Goal: Check status: Check status

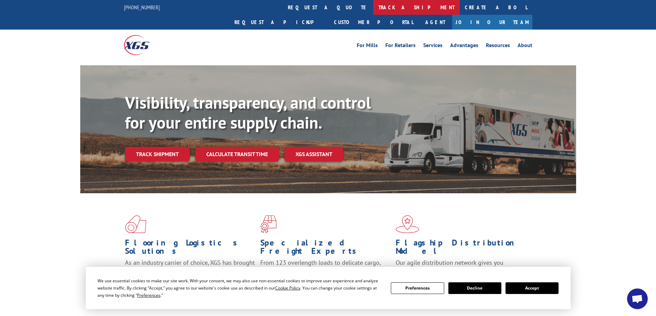
click at [373, 8] on link "track a shipment" at bounding box center [416, 7] width 86 height 15
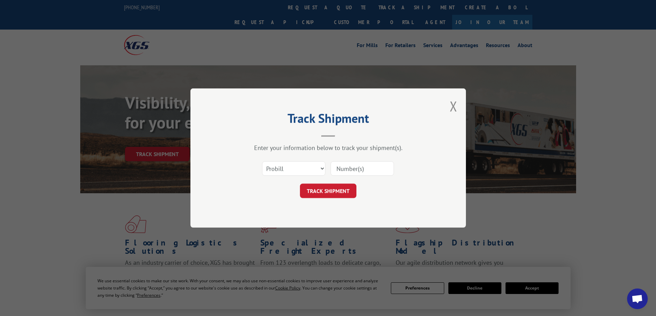
click at [287, 9] on div "Track Shipment Enter your information below to track your shipment(s). Select c…" at bounding box center [328, 158] width 656 height 316
click at [287, 8] on div "Track Shipment Enter your information below to track your shipment(s). Select c…" at bounding box center [328, 158] width 656 height 316
click at [288, 8] on div "Track Shipment Enter your information below to track your shipment(s). Select c…" at bounding box center [328, 158] width 656 height 316
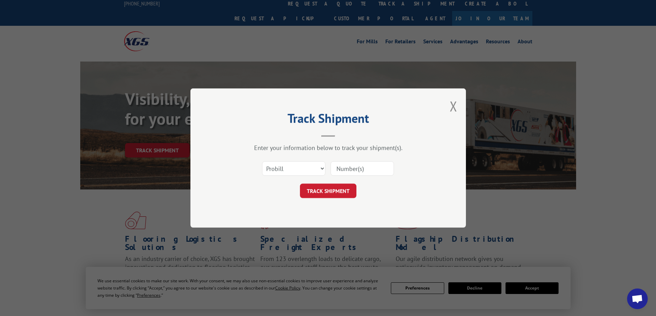
click at [307, 4] on div "Track Shipment Enter your information below to track your shipment(s). Select c…" at bounding box center [328, 158] width 656 height 316
click at [304, 3] on div "Track Shipment Enter your information below to track your shipment(s). Select c…" at bounding box center [328, 158] width 656 height 316
click at [285, 4] on div "Track Shipment Enter your information below to track your shipment(s). Select c…" at bounding box center [328, 158] width 656 height 316
click at [291, 1] on div "Track Shipment Enter your information below to track your shipment(s). Select c…" at bounding box center [328, 158] width 656 height 316
click at [293, 2] on div "Track Shipment Enter your information below to track your shipment(s). Select c…" at bounding box center [328, 158] width 656 height 316
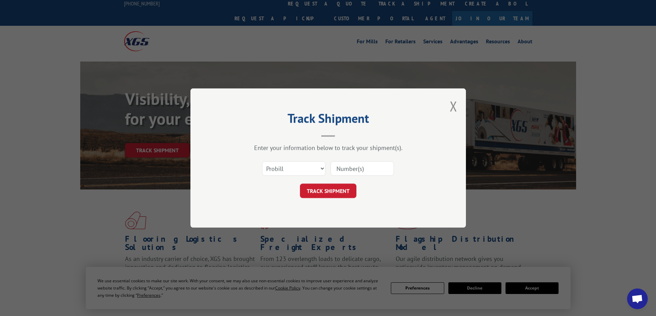
click at [297, 4] on div "Track Shipment Enter your information below to track your shipment(s). Select c…" at bounding box center [328, 158] width 656 height 316
click at [298, 4] on div "Track Shipment Enter your information below to track your shipment(s). Select c…" at bounding box center [328, 158] width 656 height 316
click at [311, 6] on div "Track Shipment Enter your information below to track your shipment(s). Select c…" at bounding box center [328, 158] width 656 height 316
click at [317, 6] on div "Track Shipment Enter your information below to track your shipment(s). Select c…" at bounding box center [328, 158] width 656 height 316
click at [312, 9] on div "Track Shipment Enter your information below to track your shipment(s). Select c…" at bounding box center [328, 158] width 656 height 316
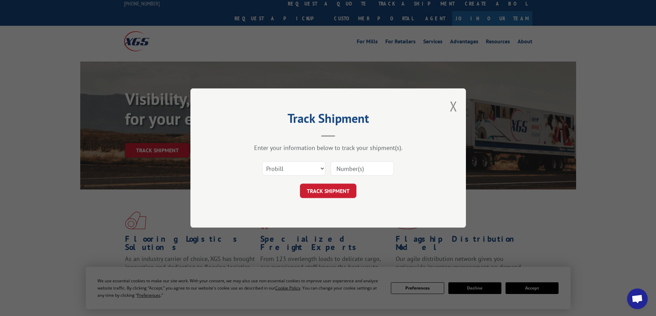
scroll to position [3, 0]
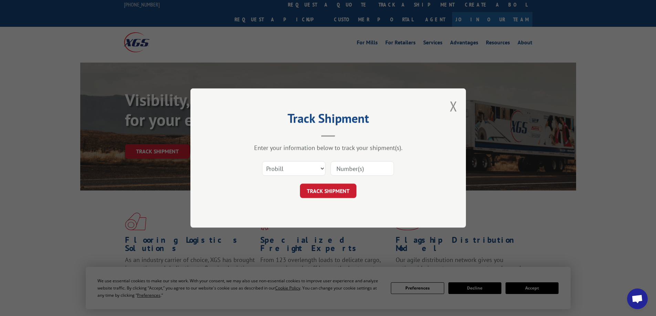
click at [367, 170] on input at bounding box center [361, 168] width 63 height 14
click at [323, 169] on select "Select category... Probill BOL PO" at bounding box center [293, 168] width 63 height 14
select select "bol"
click at [262, 161] on select "Select category... Probill BOL PO" at bounding box center [293, 168] width 63 height 14
click at [340, 166] on input at bounding box center [361, 168] width 63 height 14
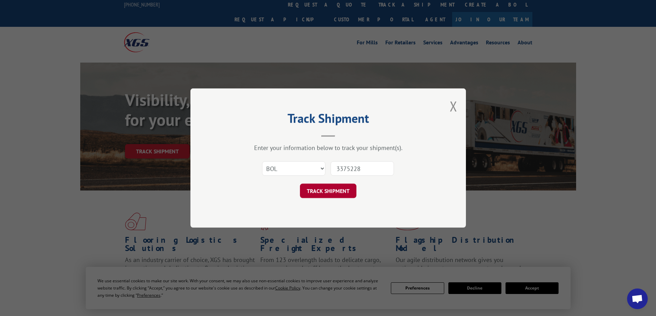
type input "3375228"
click at [323, 187] on button "TRACK SHIPMENT" at bounding box center [328, 191] width 56 height 14
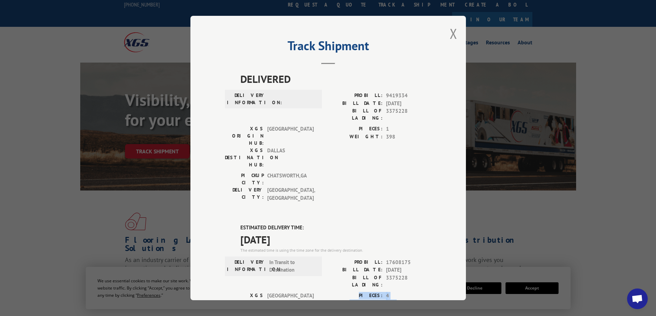
drag, startPoint x: 294, startPoint y: 281, endPoint x: 233, endPoint y: 185, distance: 114.3
click at [417, 292] on div "PIECES: 4 WEIGHT: 485" at bounding box center [379, 315] width 103 height 47
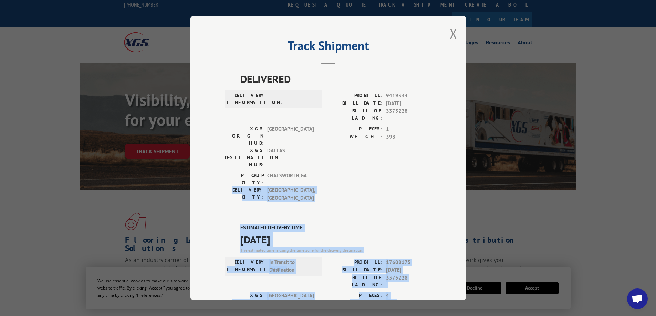
drag, startPoint x: 296, startPoint y: 281, endPoint x: 223, endPoint y: 171, distance: 132.1
click at [225, 171] on div "DELIVERED DELIVERY INFORMATION: PROBILL: 9419334 BILL DATE: [DATE] BILL OF LADI…" at bounding box center [328, 280] width 206 height 419
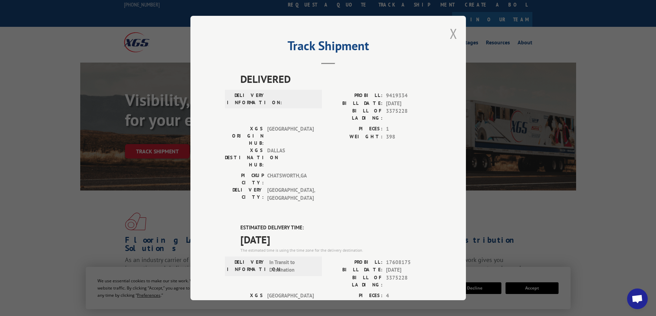
drag, startPoint x: 444, startPoint y: 34, endPoint x: 449, endPoint y: 38, distance: 5.9
click at [445, 34] on div "Track Shipment DELIVERED DELIVERY INFORMATION: PROBILL: 9419334 BILL DATE: [DAT…" at bounding box center [327, 158] width 275 height 285
click at [449, 34] on button "Close modal" at bounding box center [453, 33] width 8 height 18
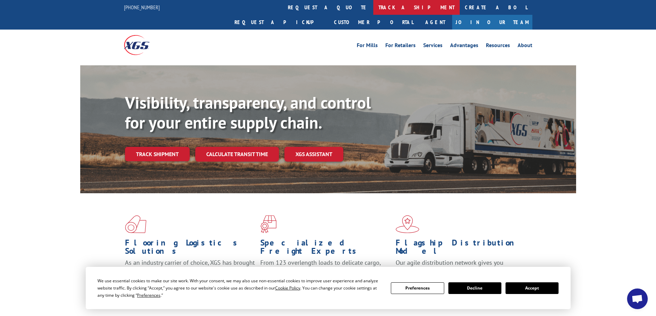
click at [373, 9] on link "track a shipment" at bounding box center [416, 7] width 86 height 15
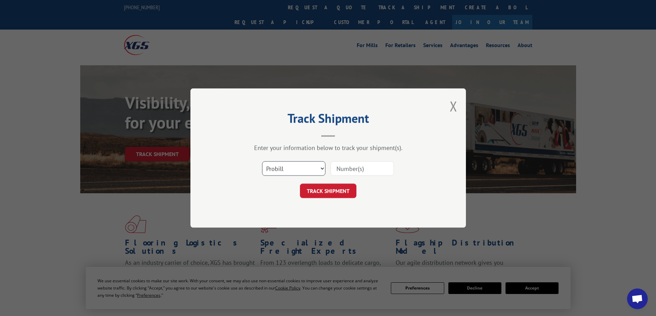
drag, startPoint x: 322, startPoint y: 168, endPoint x: 317, endPoint y: 170, distance: 5.4
click at [321, 168] on select "Select category... Probill BOL PO" at bounding box center [293, 168] width 63 height 14
select select "bol"
click at [262, 161] on select "Select category... Probill BOL PO" at bounding box center [293, 168] width 63 height 14
click at [339, 171] on input at bounding box center [361, 168] width 63 height 14
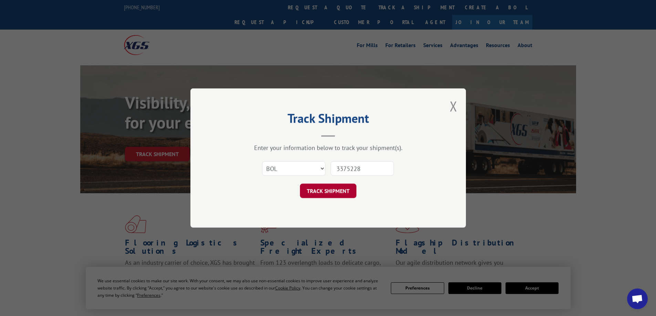
type input "3375228"
click at [317, 192] on button "TRACK SHIPMENT" at bounding box center [328, 191] width 56 height 14
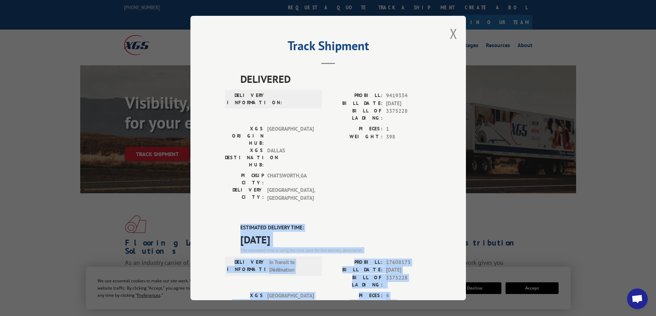
drag, startPoint x: 294, startPoint y: 283, endPoint x: 211, endPoint y: 181, distance: 131.1
click at [213, 179] on div "Track Shipment DELIVERED DELIVERY INFORMATION: PROBILL: 9419334 BILL DATE: [DAT…" at bounding box center [327, 158] width 275 height 285
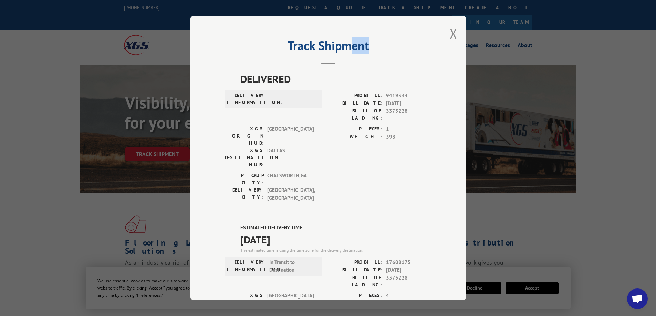
drag, startPoint x: 366, startPoint y: 49, endPoint x: 328, endPoint y: 39, distance: 38.6
click at [328, 41] on h2 "Track Shipment" at bounding box center [328, 47] width 206 height 13
click at [449, 33] on button "Close modal" at bounding box center [453, 33] width 8 height 18
